Goal: Task Accomplishment & Management: Use online tool/utility

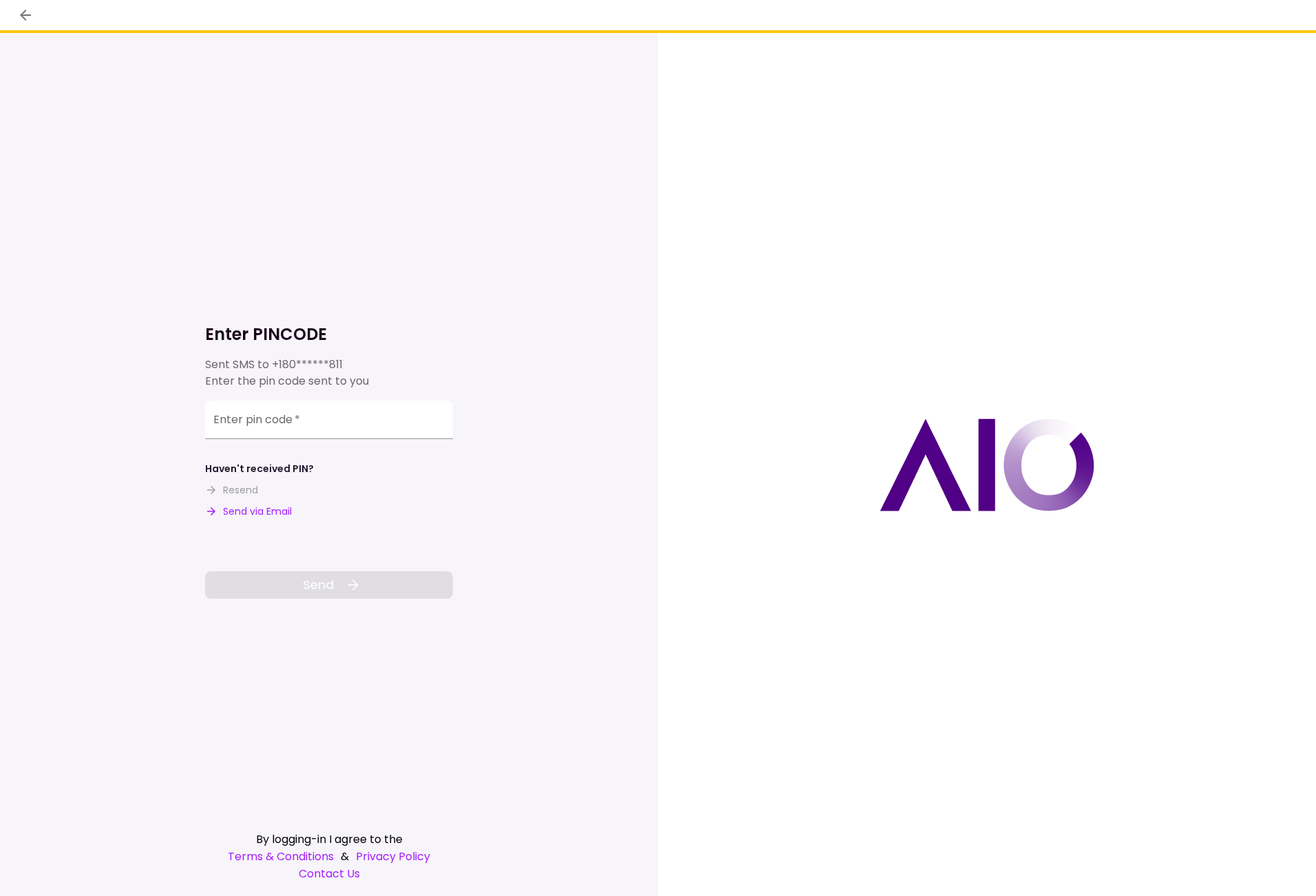
click at [270, 514] on button "Send via Email" at bounding box center [249, 511] width 86 height 15
click at [324, 419] on input "Enter pin code   *" at bounding box center [329, 422] width 248 height 39
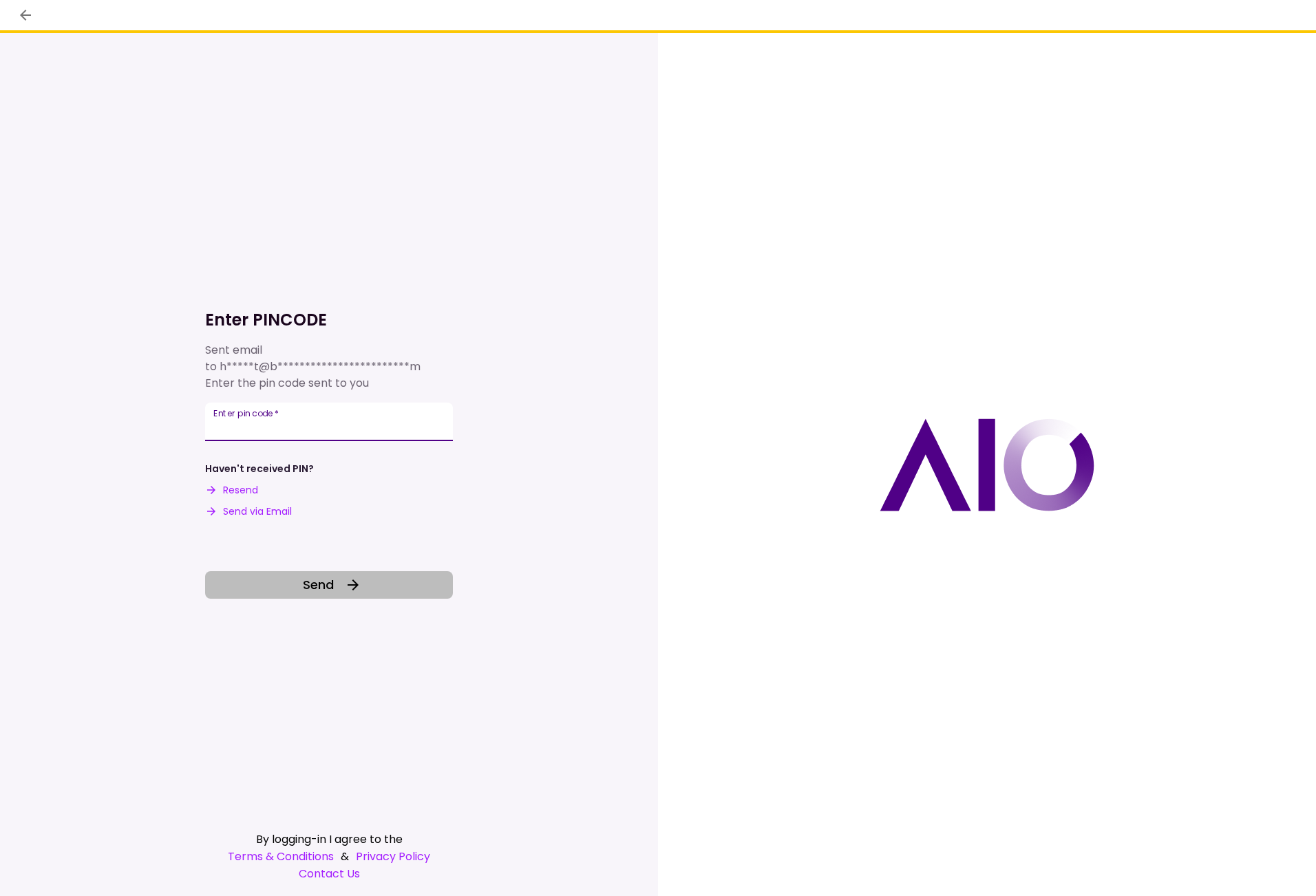
type input "******"
click at [334, 591] on button "Send" at bounding box center [329, 585] width 248 height 28
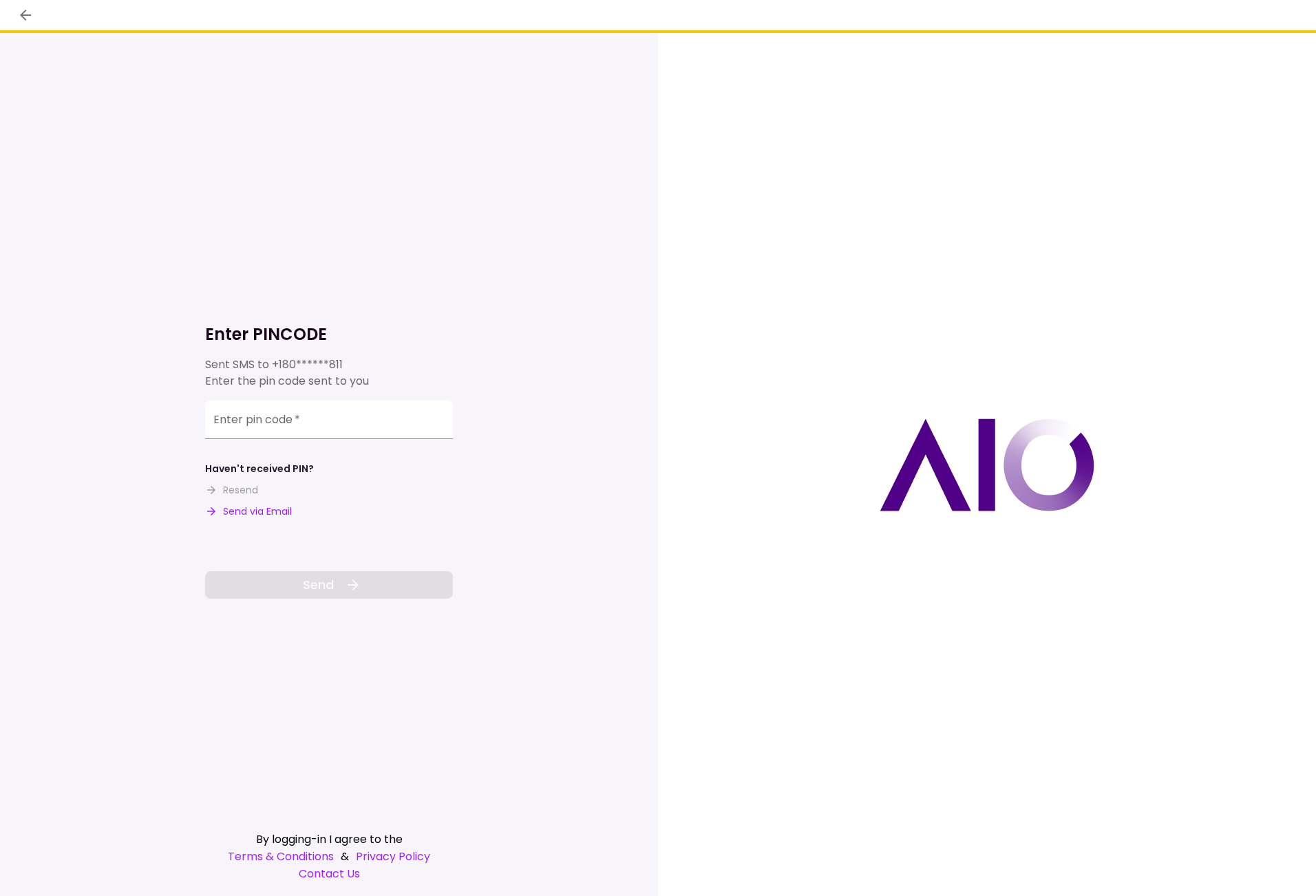
click at [257, 516] on button "Send via Email" at bounding box center [249, 511] width 86 height 15
click at [254, 421] on input "Enter pin code   *" at bounding box center [329, 420] width 248 height 39
click at [273, 423] on label "Enter pin code   *" at bounding box center [256, 421] width 86 height 15
click at [273, 423] on input "Enter pin code   *" at bounding box center [329, 422] width 248 height 39
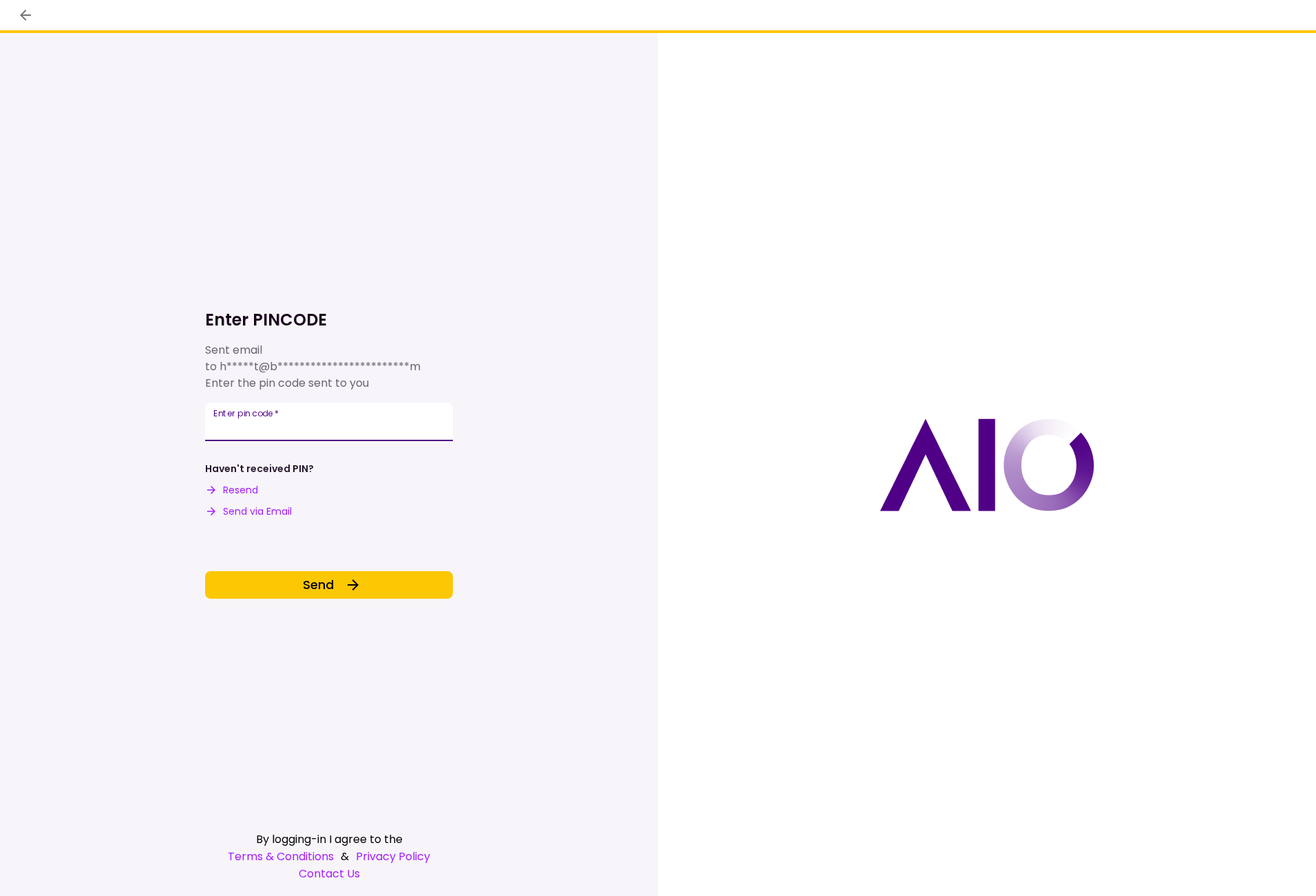
type input "******"
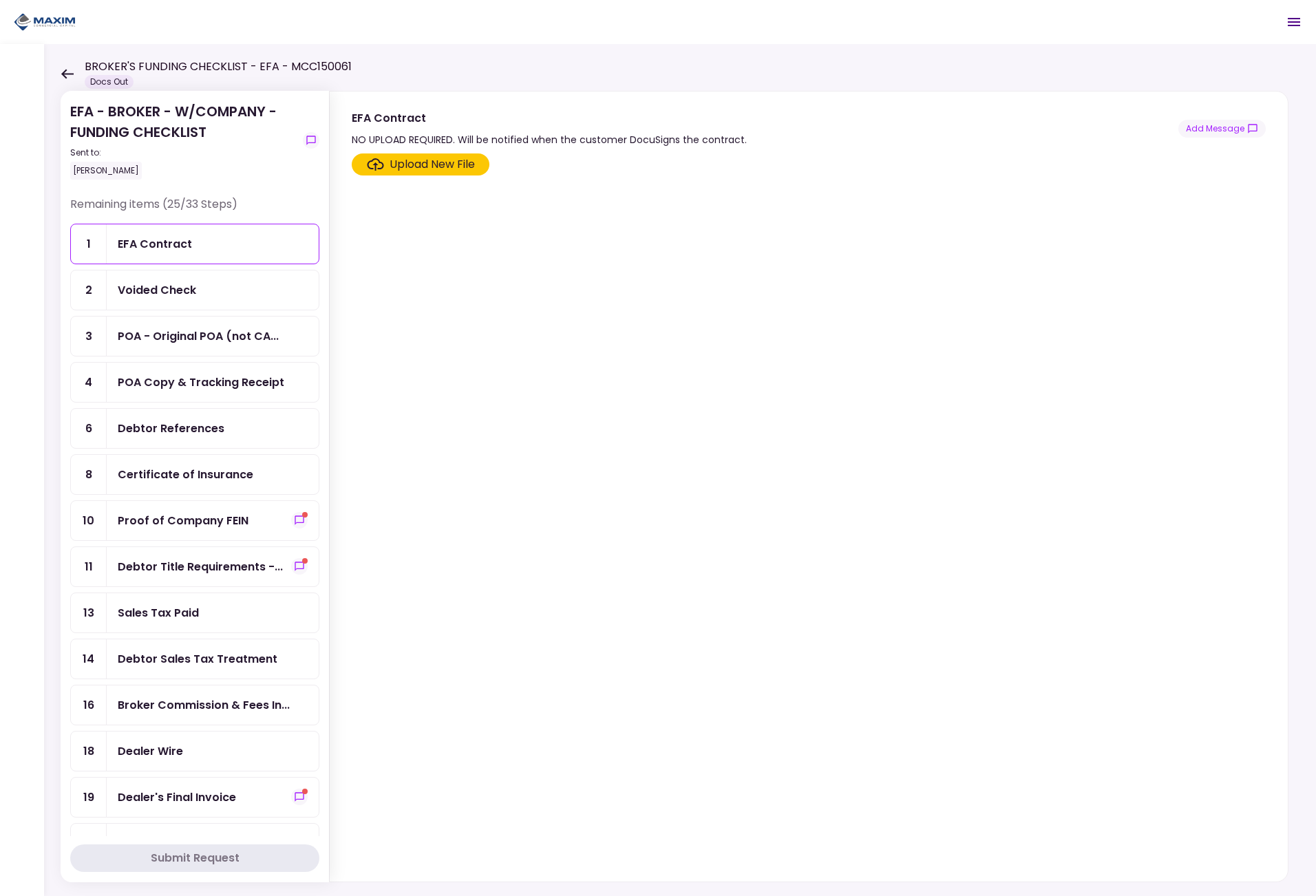
click at [689, 517] on section "Upload New File" at bounding box center [808, 515] width 914 height 723
click at [184, 711] on div "Broker Commission & Fees In..." at bounding box center [203, 705] width 172 height 17
click at [420, 168] on div "Upload New File" at bounding box center [432, 164] width 85 height 16
click at [0, 0] on input "Upload New File" at bounding box center [0, 0] width 0 height 0
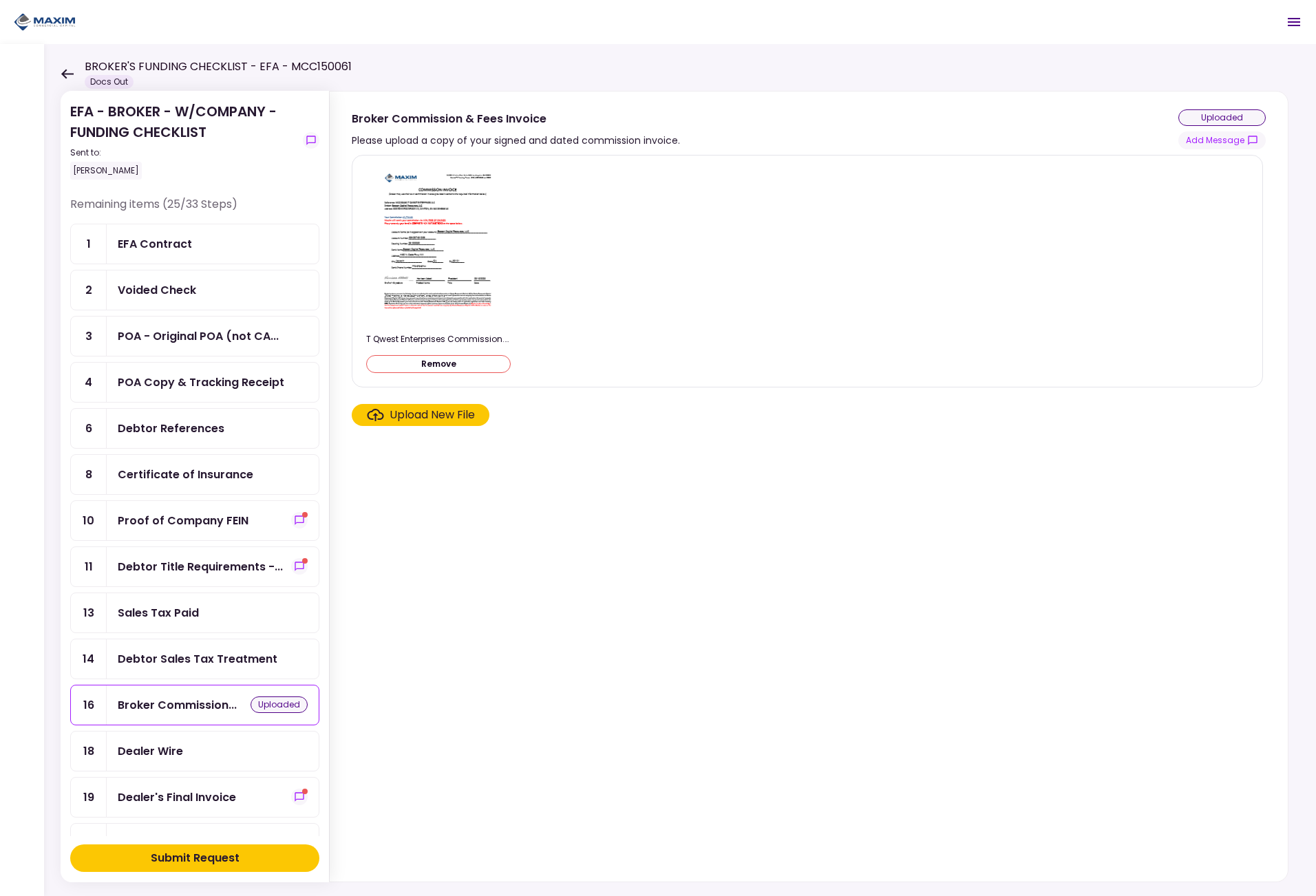
click at [444, 414] on div "Upload New File" at bounding box center [432, 415] width 85 height 16
click at [0, 0] on input "Upload New File" at bounding box center [0, 0] width 0 height 0
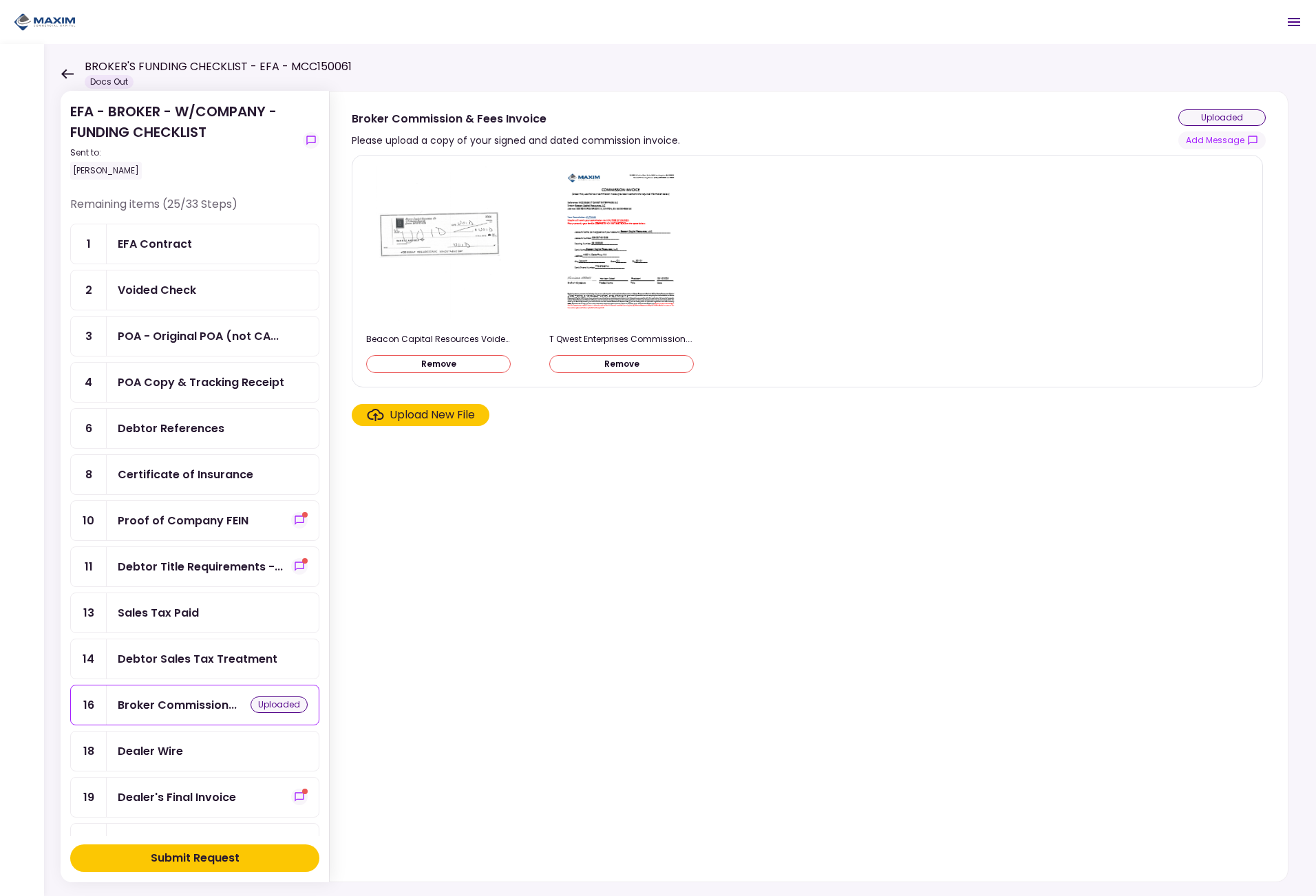
click at [288, 704] on div "uploaded" at bounding box center [279, 704] width 57 height 16
click at [1222, 116] on div "uploaded" at bounding box center [1221, 117] width 87 height 16
